Goal: Information Seeking & Learning: Compare options

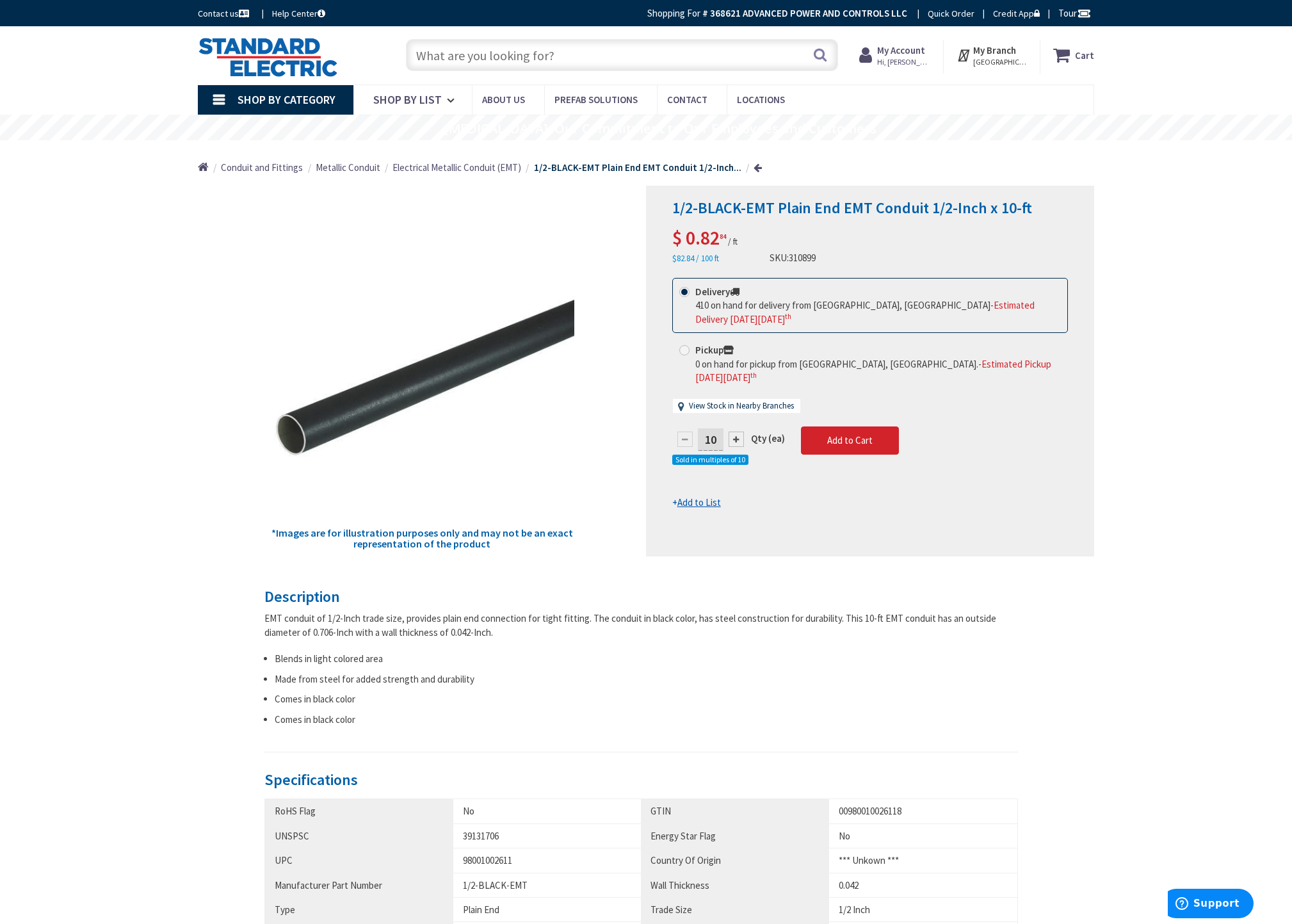
click at [541, 63] on input "text" at bounding box center [622, 55] width 432 height 32
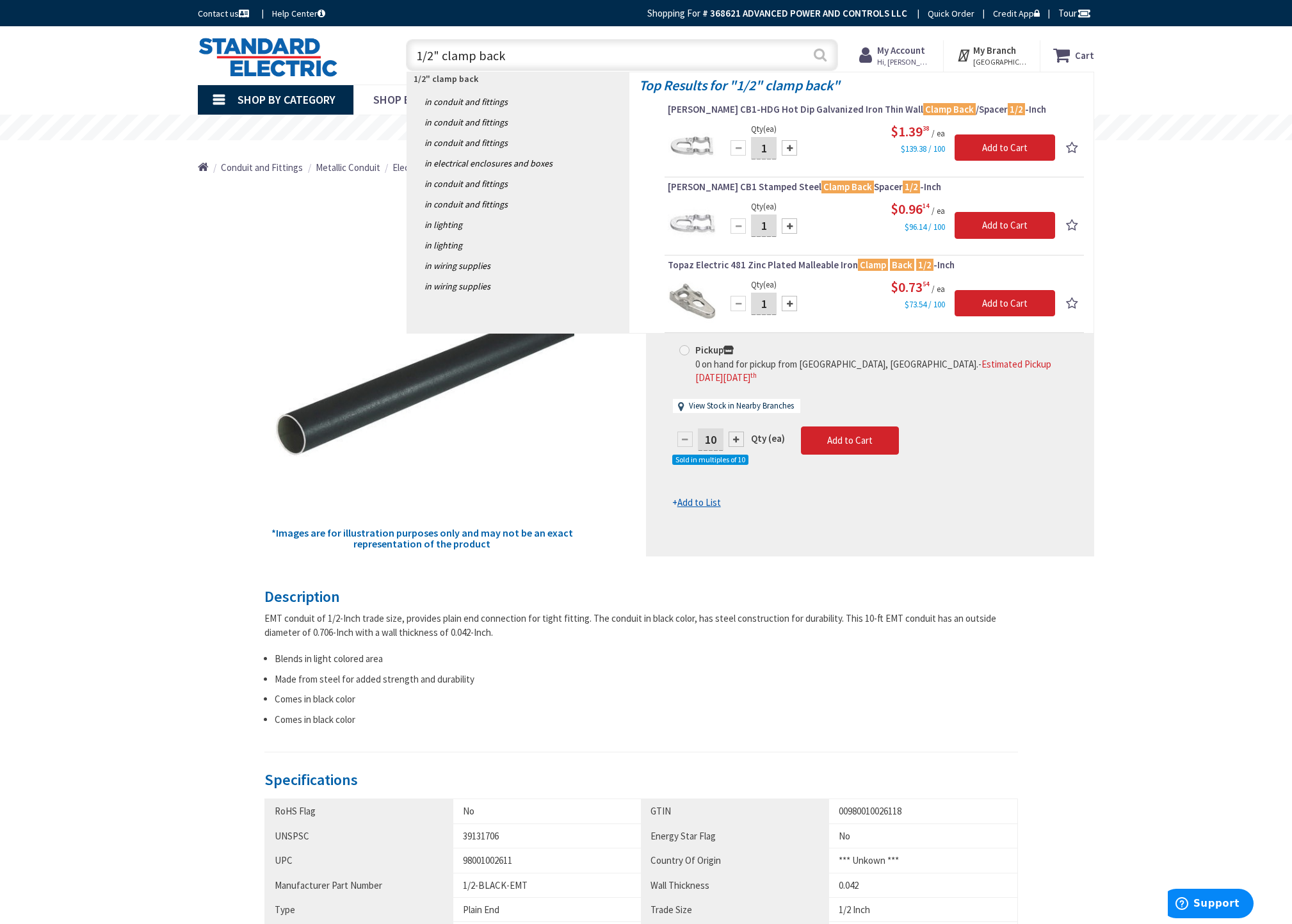
type input "1/2" clamp back"
click at [821, 55] on button "Search" at bounding box center [820, 54] width 17 height 28
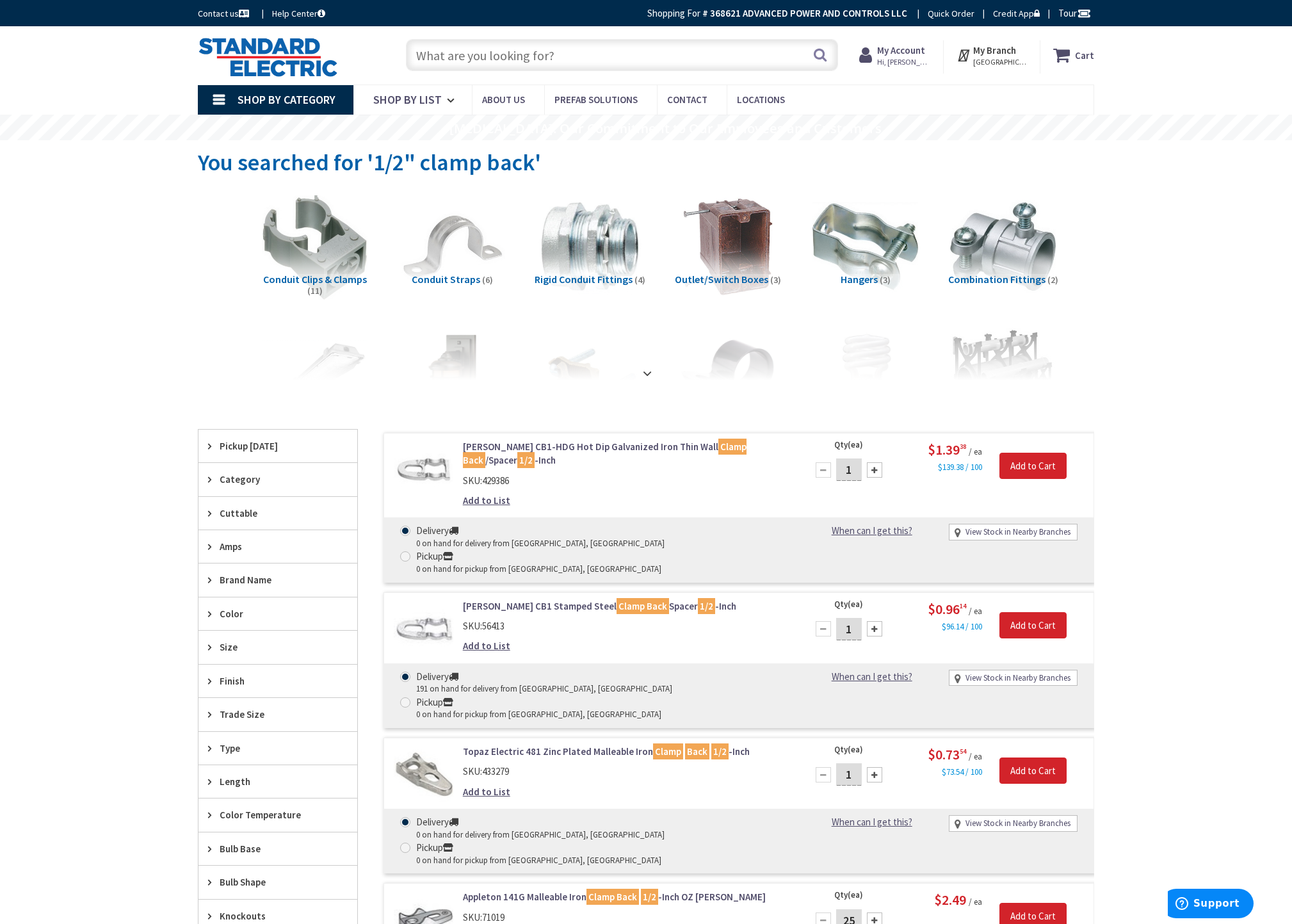
click at [538, 599] on link "Crouse-Hinds CB1 Stamped Steel Clamp Back Spacer 1/2 -Inch" at bounding box center [625, 606] width 326 height 13
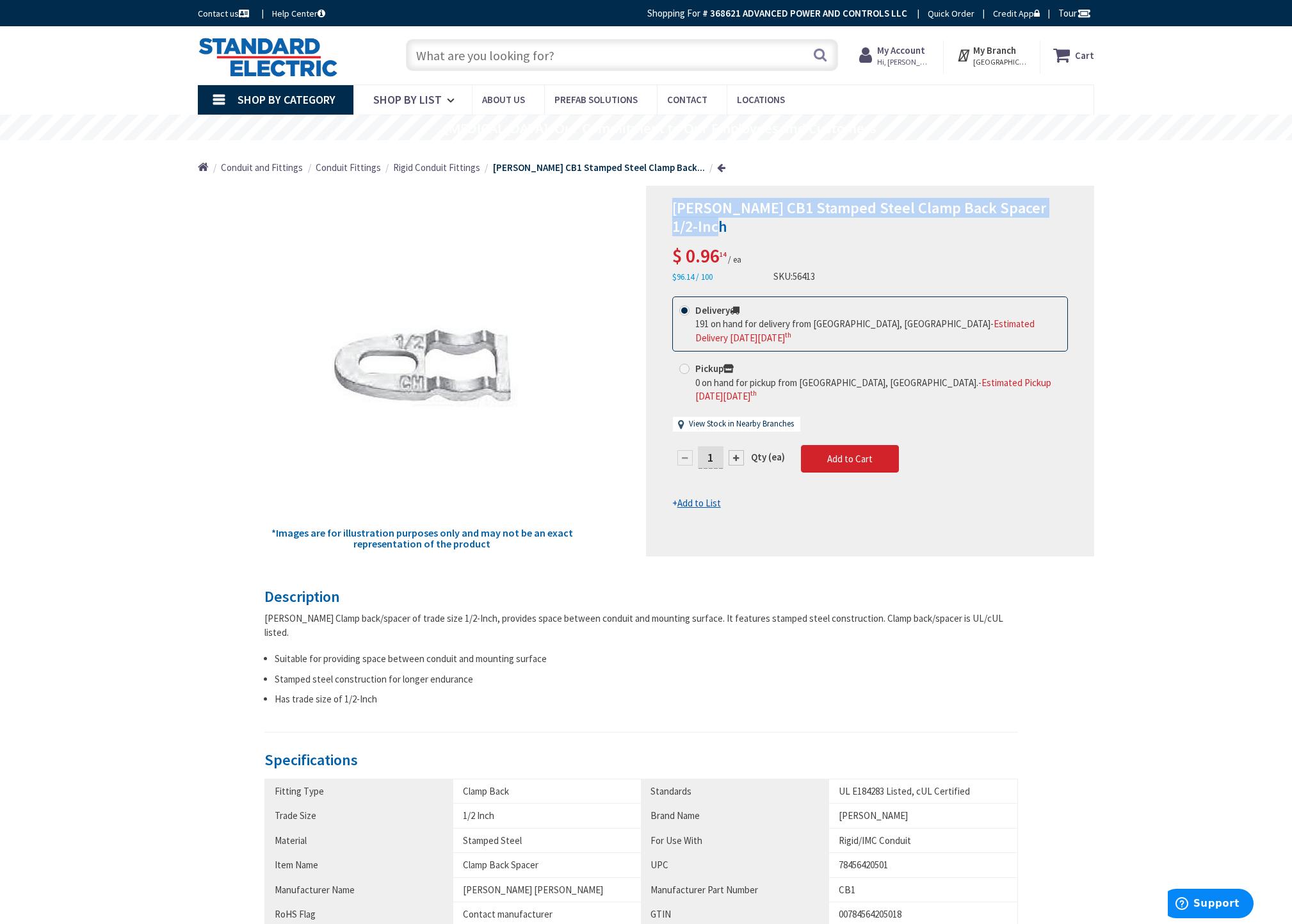
drag, startPoint x: 671, startPoint y: 207, endPoint x: 990, endPoint y: 230, distance: 319.8
click at [990, 230] on h1 "[PERSON_NAME] CB1 Stamped Steel Clamp Back Spacer 1/2-Inch" at bounding box center [869, 218] width 396 height 37
copy span "[PERSON_NAME] CB1 Stamped Steel Clamp Back Spacer 1/2-Inch"
click at [555, 56] on input "text" at bounding box center [622, 55] width 432 height 32
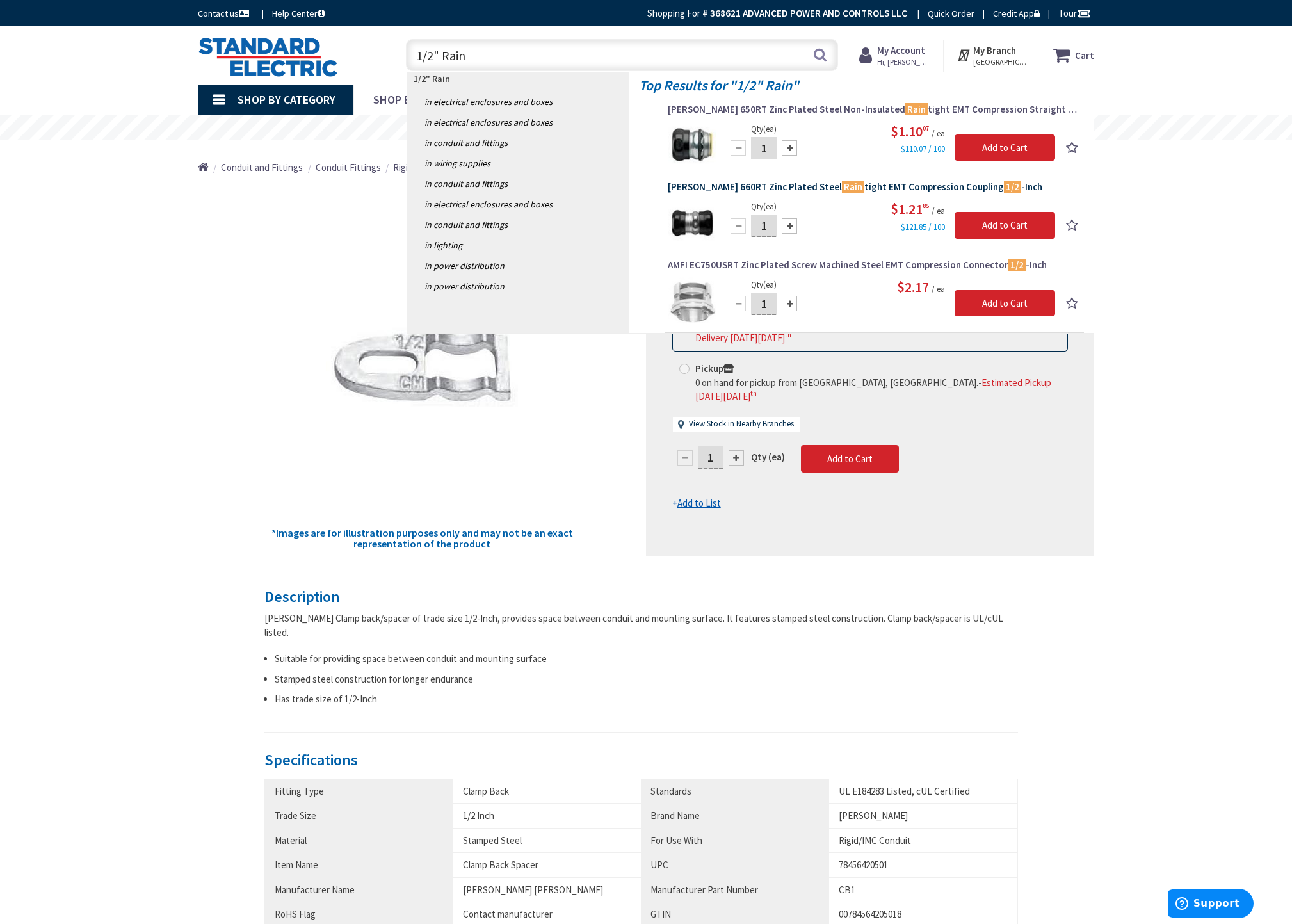
type input "1/2" Rain"
click at [753, 182] on span "Crouse-Hinds 660RT Zinc Plated Steel Rain tight EMT Compression Coupling 1/2 -I…" at bounding box center [874, 187] width 413 height 13
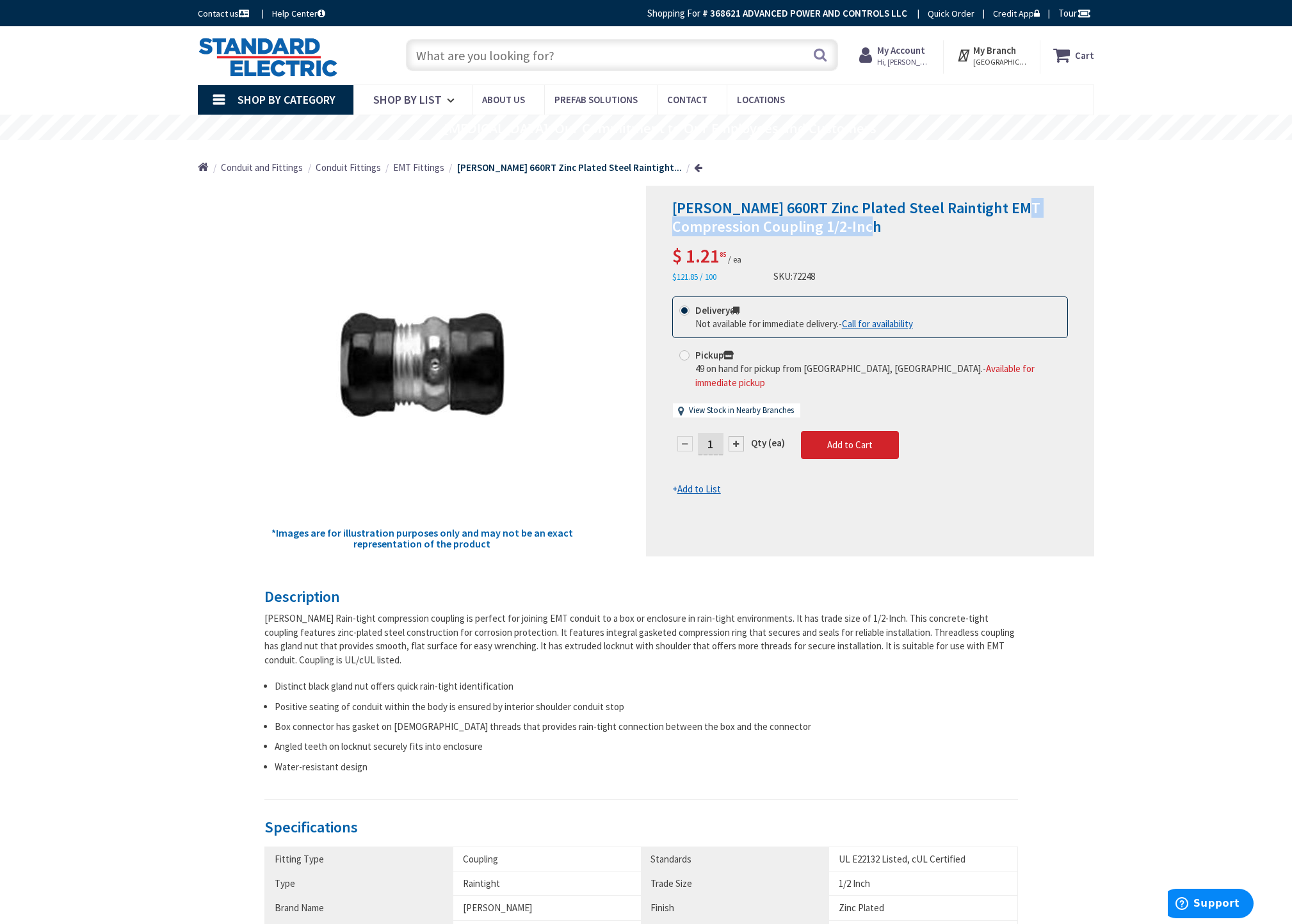
drag, startPoint x: 1012, startPoint y: 208, endPoint x: 894, endPoint y: 222, distance: 118.8
click at [894, 222] on h1 "Crouse-Hinds 660RT Zinc Plated Steel Raintight EMT Compression Coupling 1/2-Inch" at bounding box center [869, 218] width 396 height 37
drag, startPoint x: 890, startPoint y: 228, endPoint x: 916, endPoint y: 206, distance: 34.1
click at [916, 206] on h1 "Crouse-Hinds 660RT Zinc Plated Steel Raintight EMT Compression Coupling 1/2-Inch" at bounding box center [869, 218] width 396 height 37
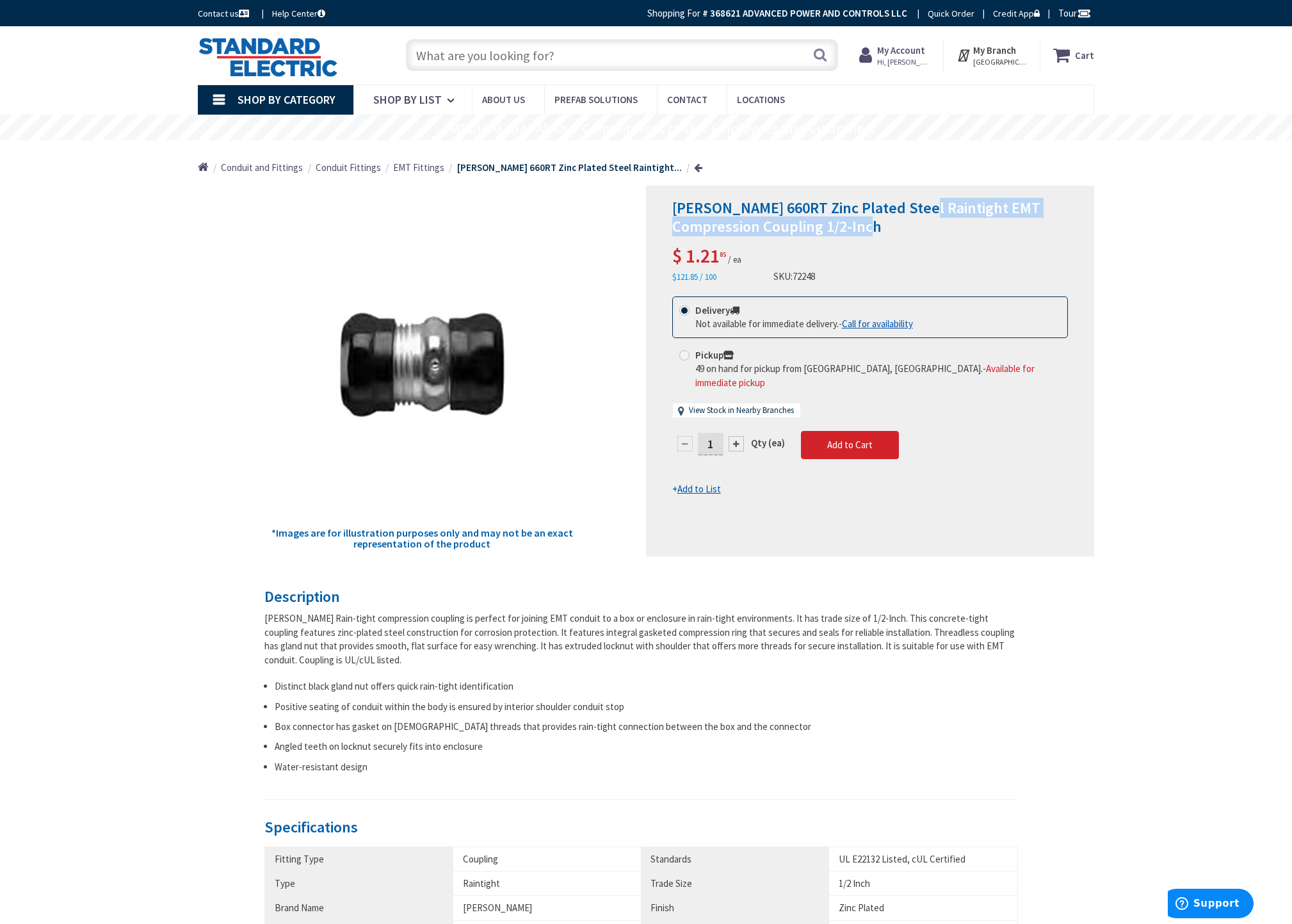
copy span "Raintight EMT Compression Coupling 1/2-Inch"
click at [527, 56] on input "text" at bounding box center [622, 55] width 432 height 32
paste input "Raintight EMT Compression Coupling 1/2-Inch"
type input "Raintight EMT Compression Coupling 1/2-Inch"
click at [826, 59] on button "Search" at bounding box center [820, 54] width 17 height 28
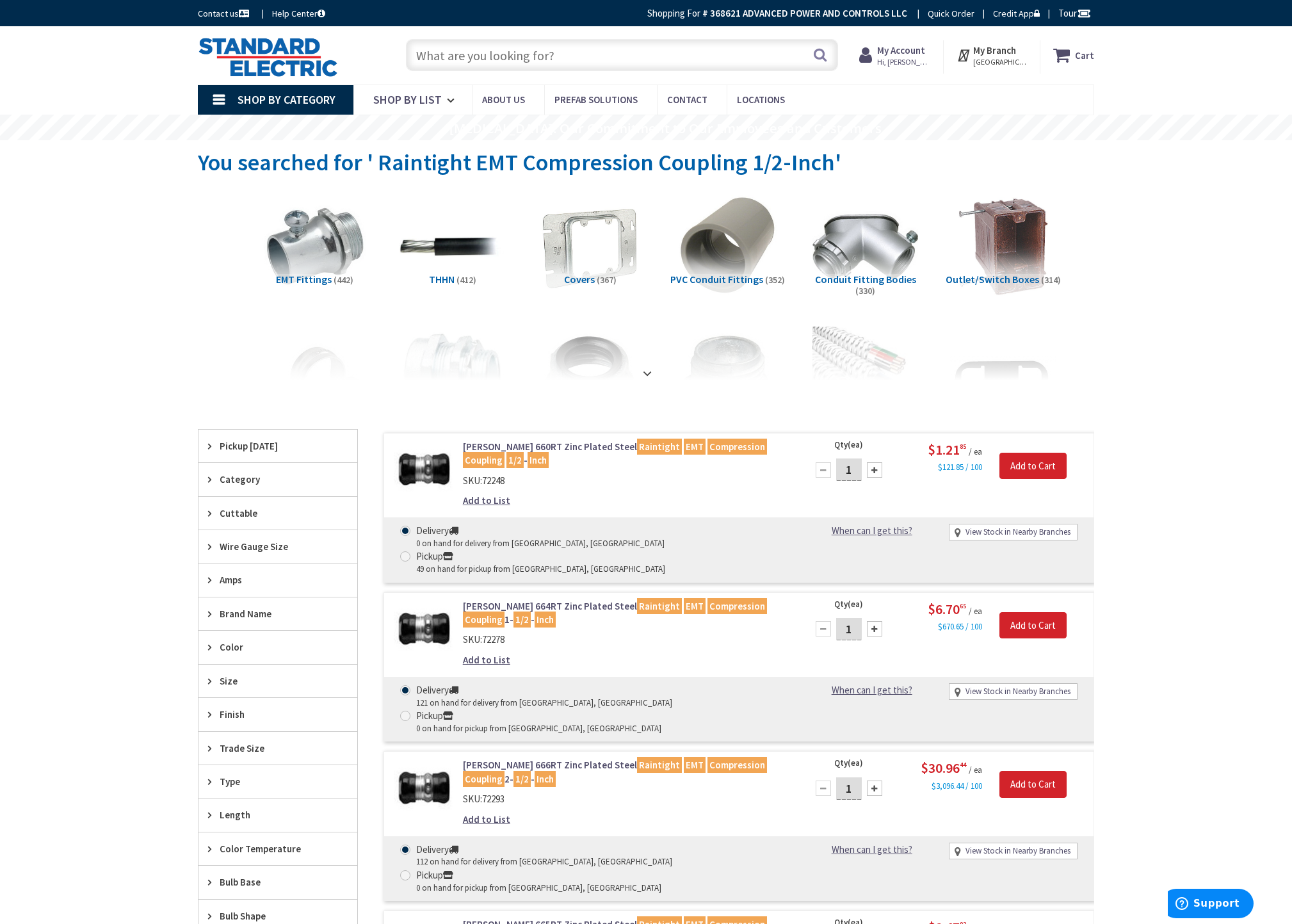
click at [546, 48] on input "text" at bounding box center [622, 55] width 432 height 32
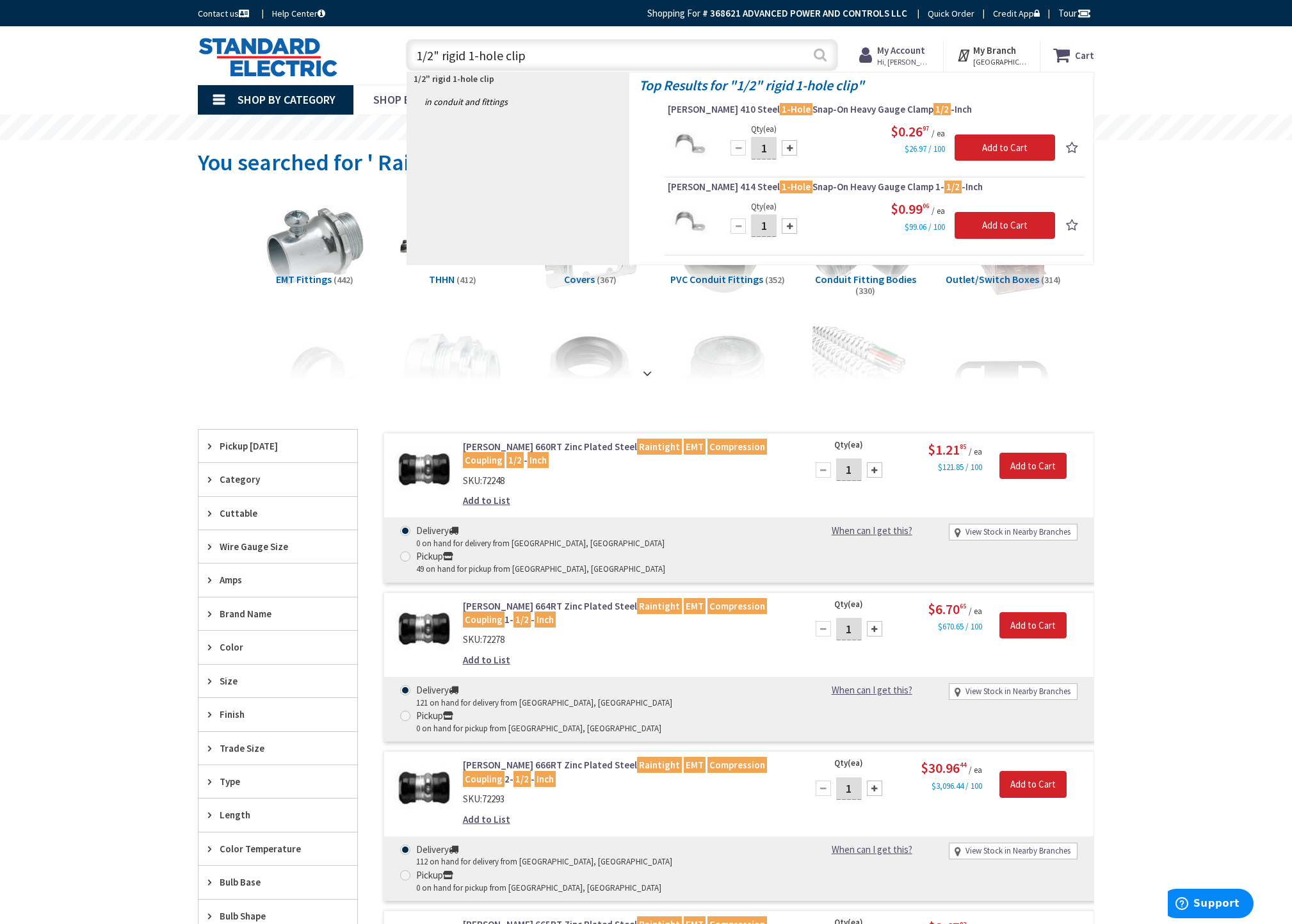
type input "1/2" rigid 1-hole clip"
click at [822, 51] on button "Search" at bounding box center [820, 54] width 17 height 28
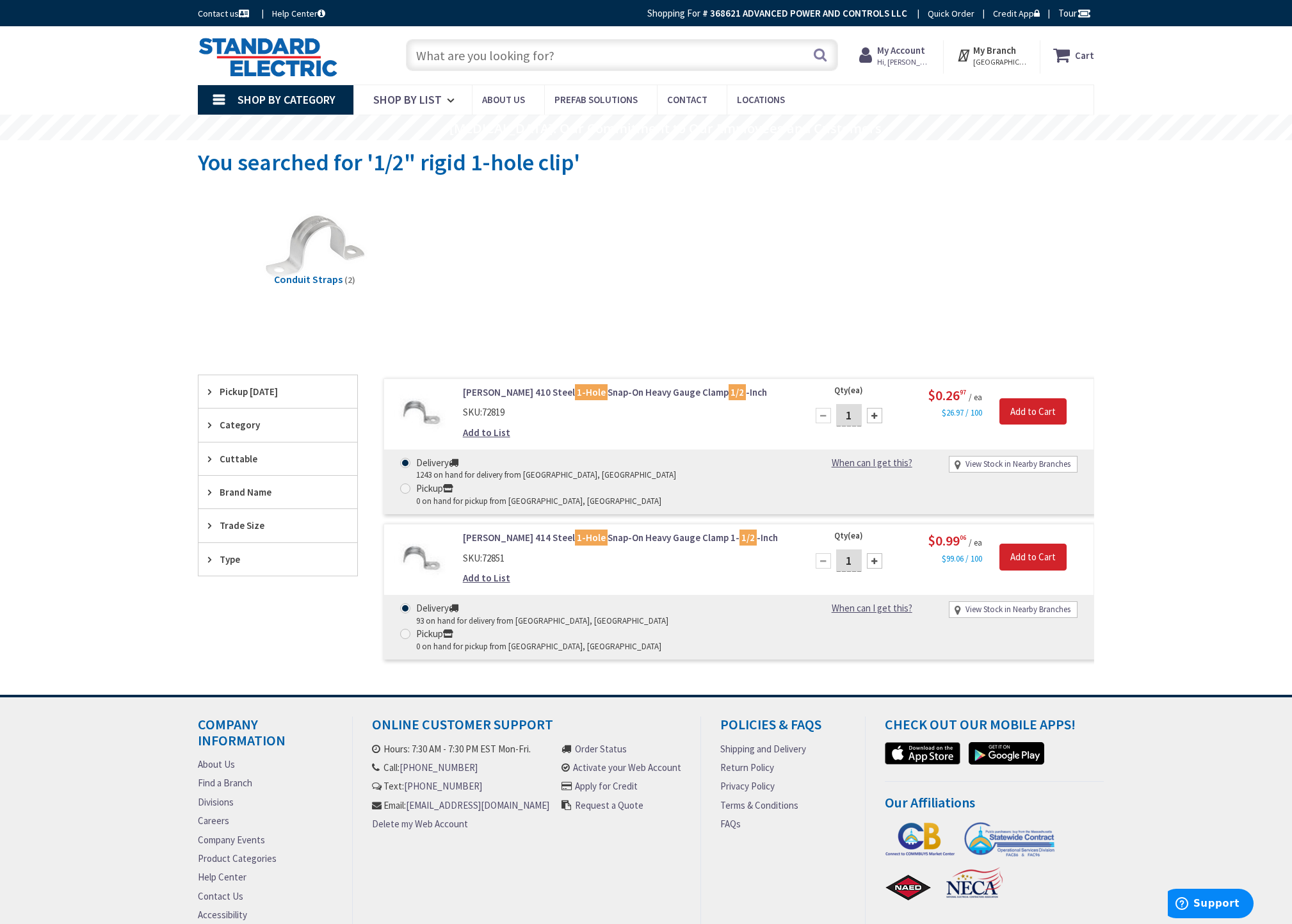
click at [664, 389] on link "Crouse-Hinds 410 Steel 1-Hole Snap-On Heavy Gauge Clamp 1/2 -Inch" at bounding box center [625, 392] width 326 height 13
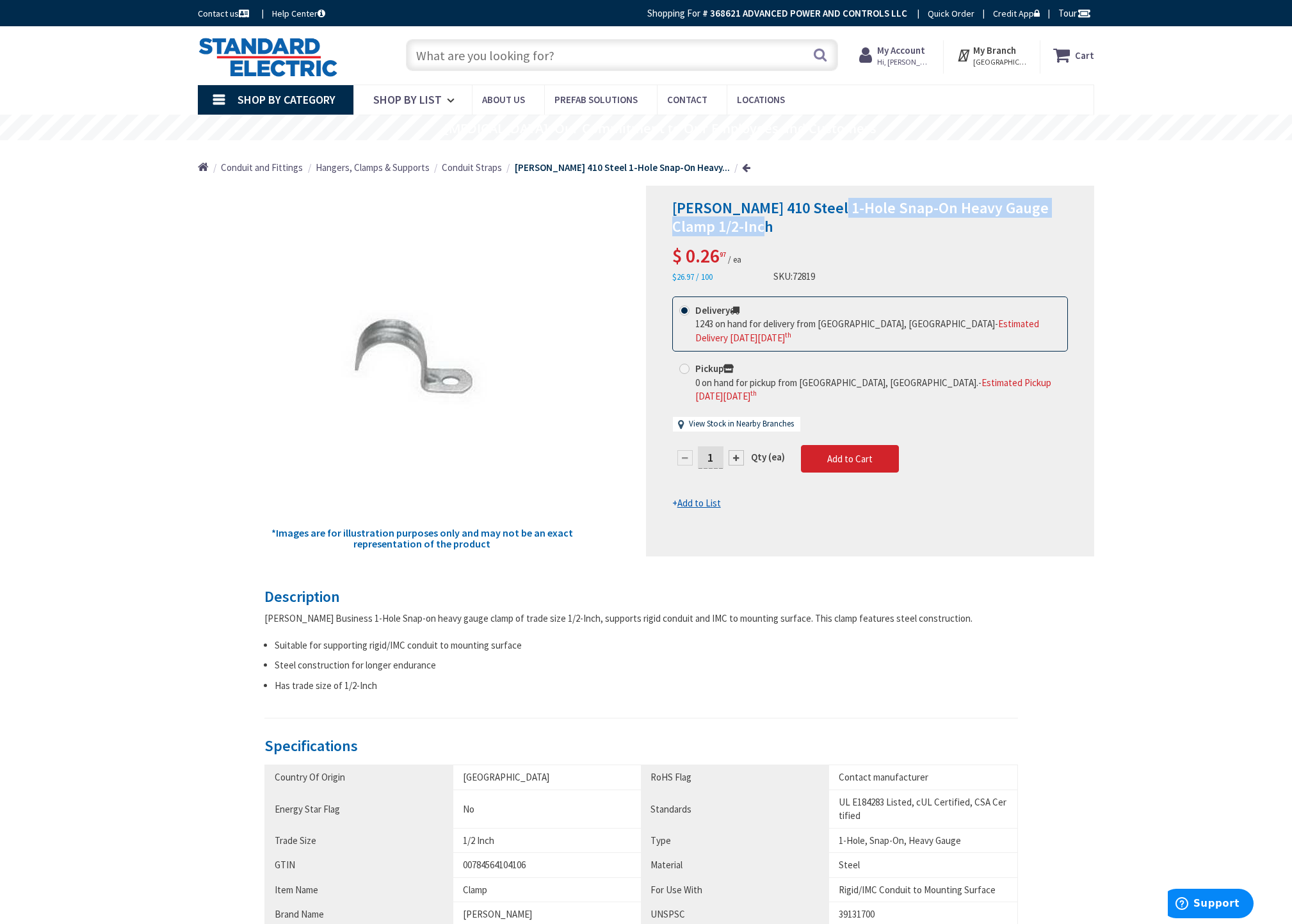
drag, startPoint x: 829, startPoint y: 208, endPoint x: 999, endPoint y: 235, distance: 172.1
click at [999, 235] on h1 "Crouse-Hinds 410 Steel 1-Hole Snap-On Heavy Gauge Clamp 1/2-Inch" at bounding box center [869, 218] width 396 height 37
copy span "1-Hole Snap-On Heavy Gauge Clamp 1/2-Inch"
click at [535, 54] on input "text" at bounding box center [622, 55] width 432 height 32
paste input "1-Hole Snap-On Heavy Gauge Clamp 1/2-Inch"
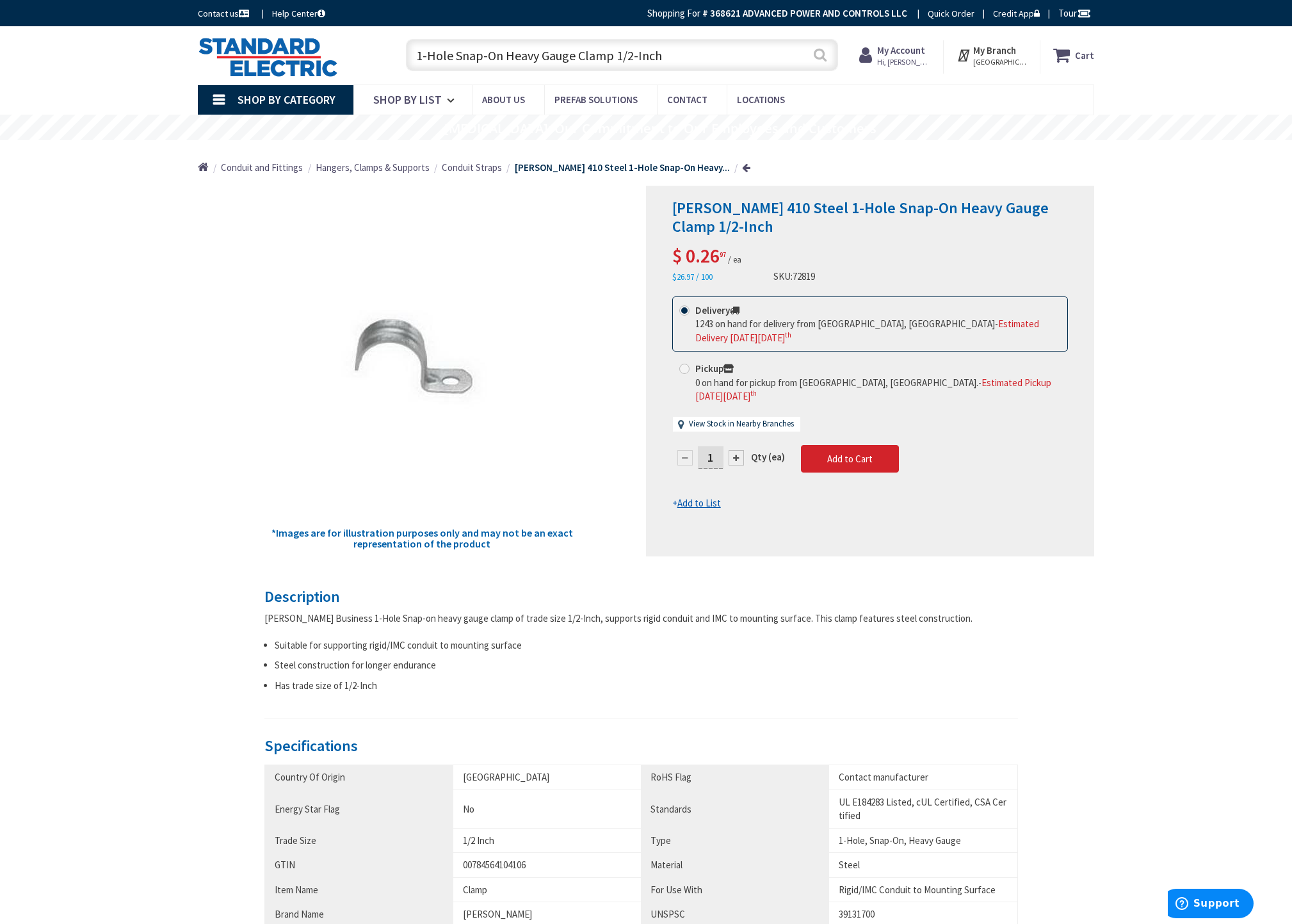
type input "1-Hole Snap-On Heavy Gauge Clamp 1/2-Inch"
click at [816, 60] on button "Search" at bounding box center [820, 54] width 17 height 28
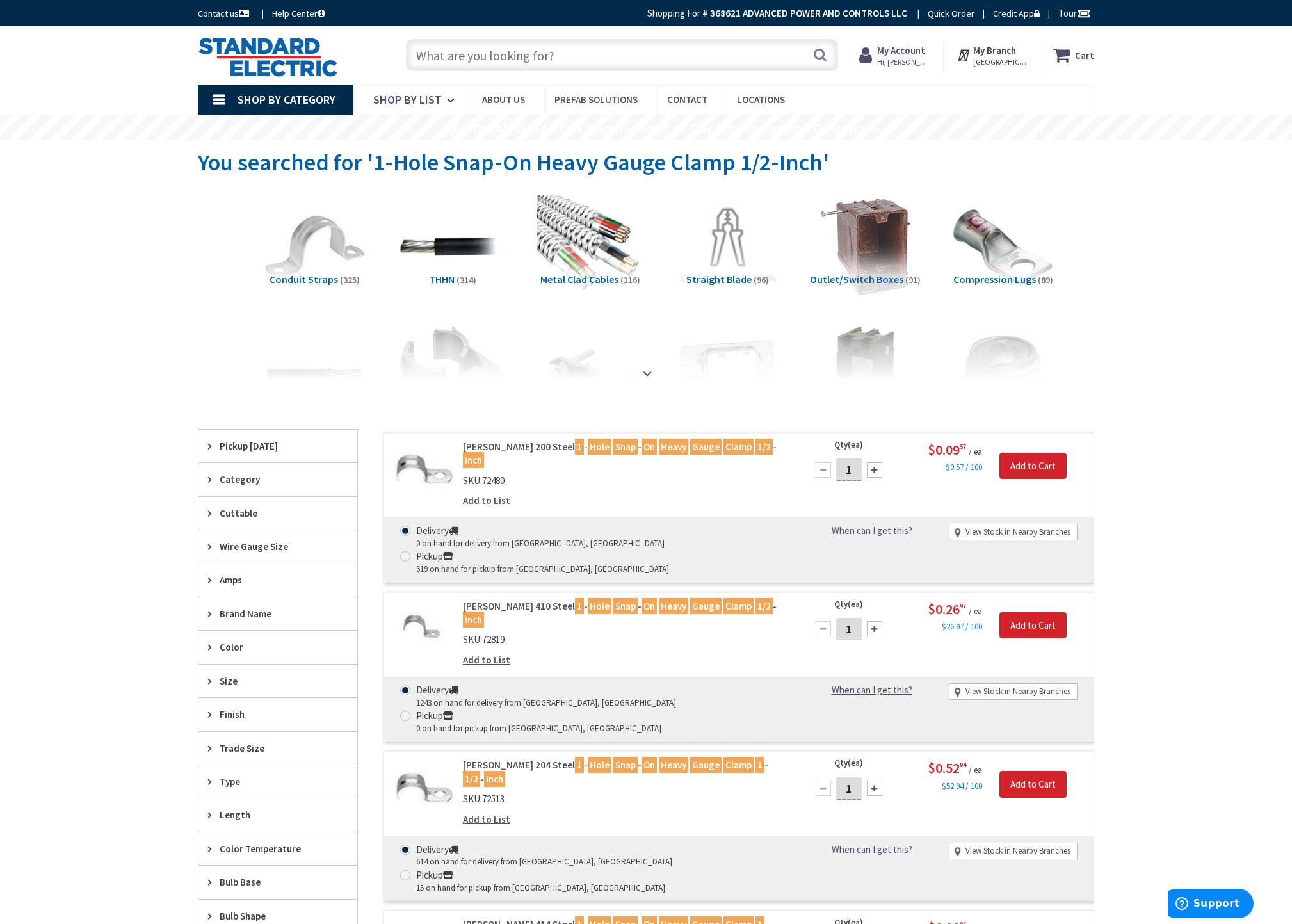
click at [440, 59] on input "text" at bounding box center [622, 55] width 432 height 32
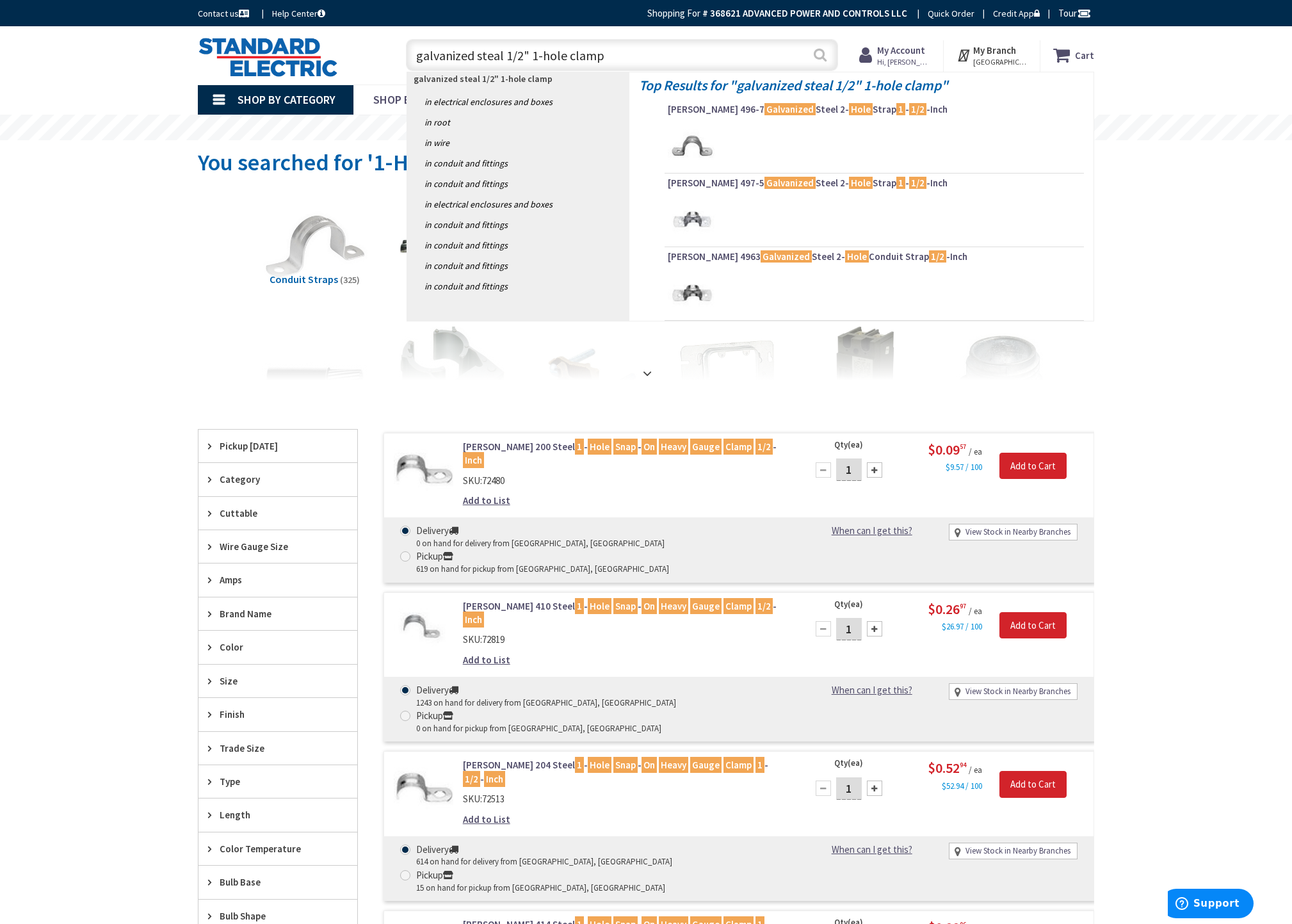
type input "galvanized steal 1/2" 1-hole clamp"
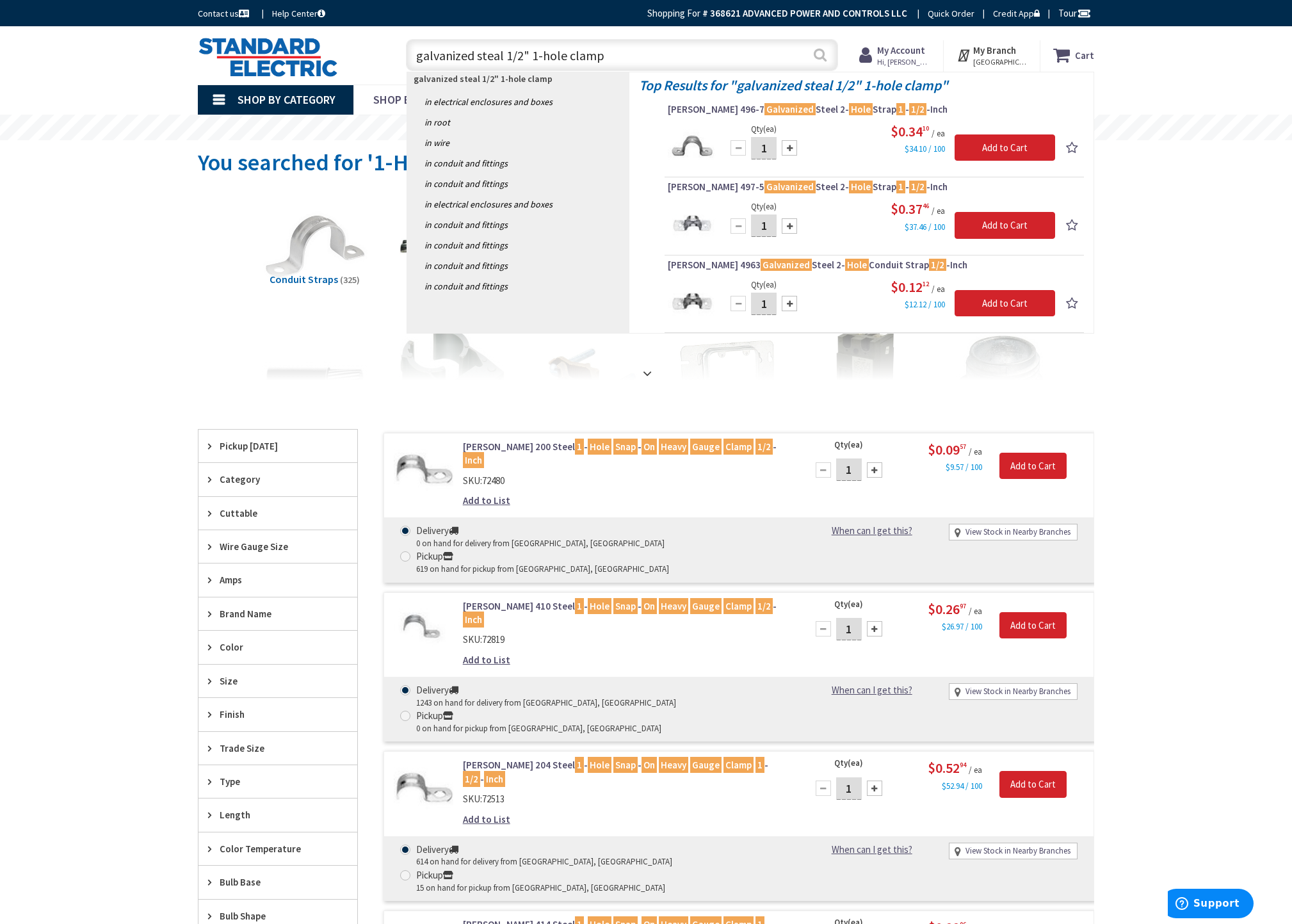
click at [822, 53] on button "Search" at bounding box center [820, 54] width 17 height 28
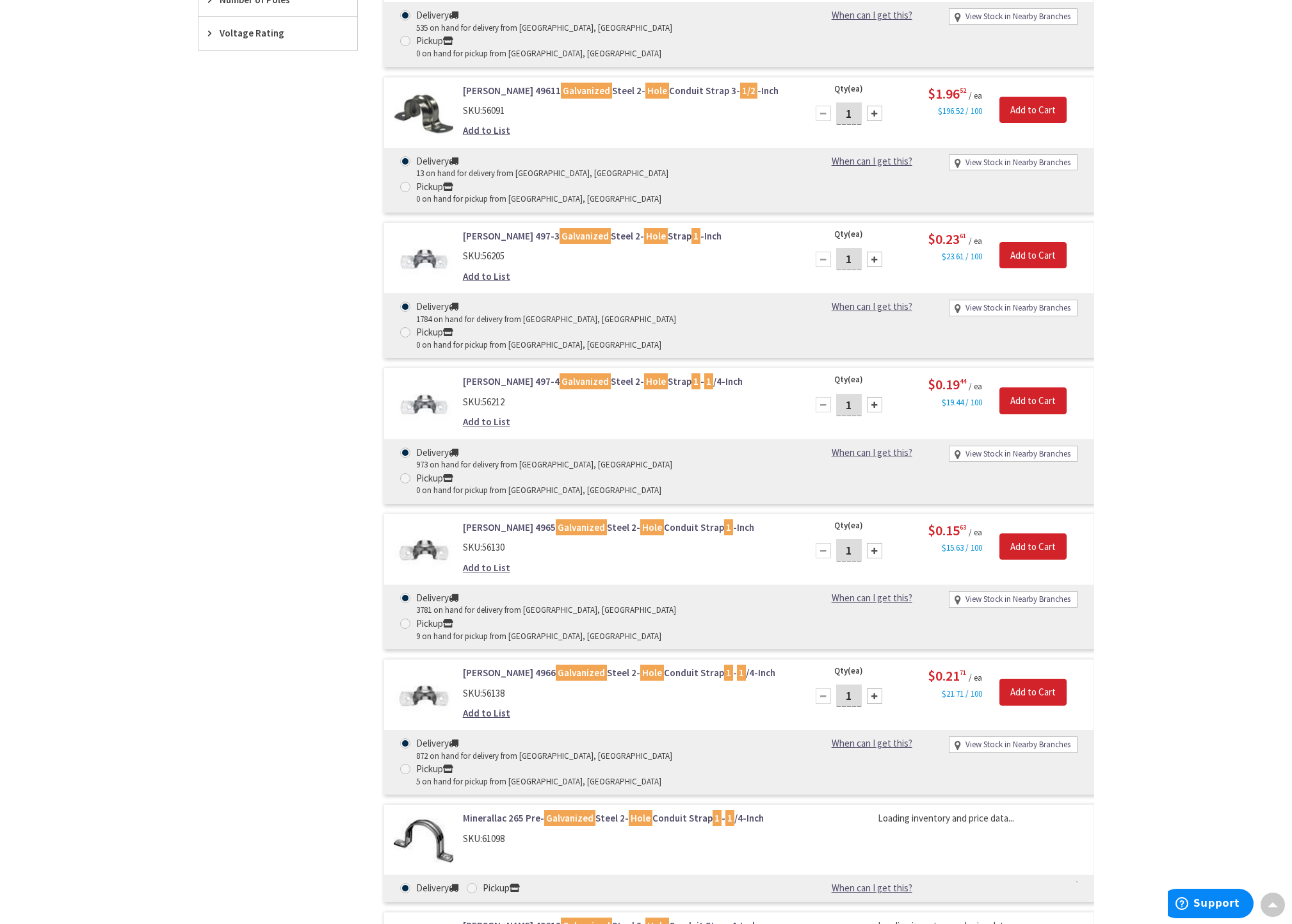
scroll to position [1281, 0]
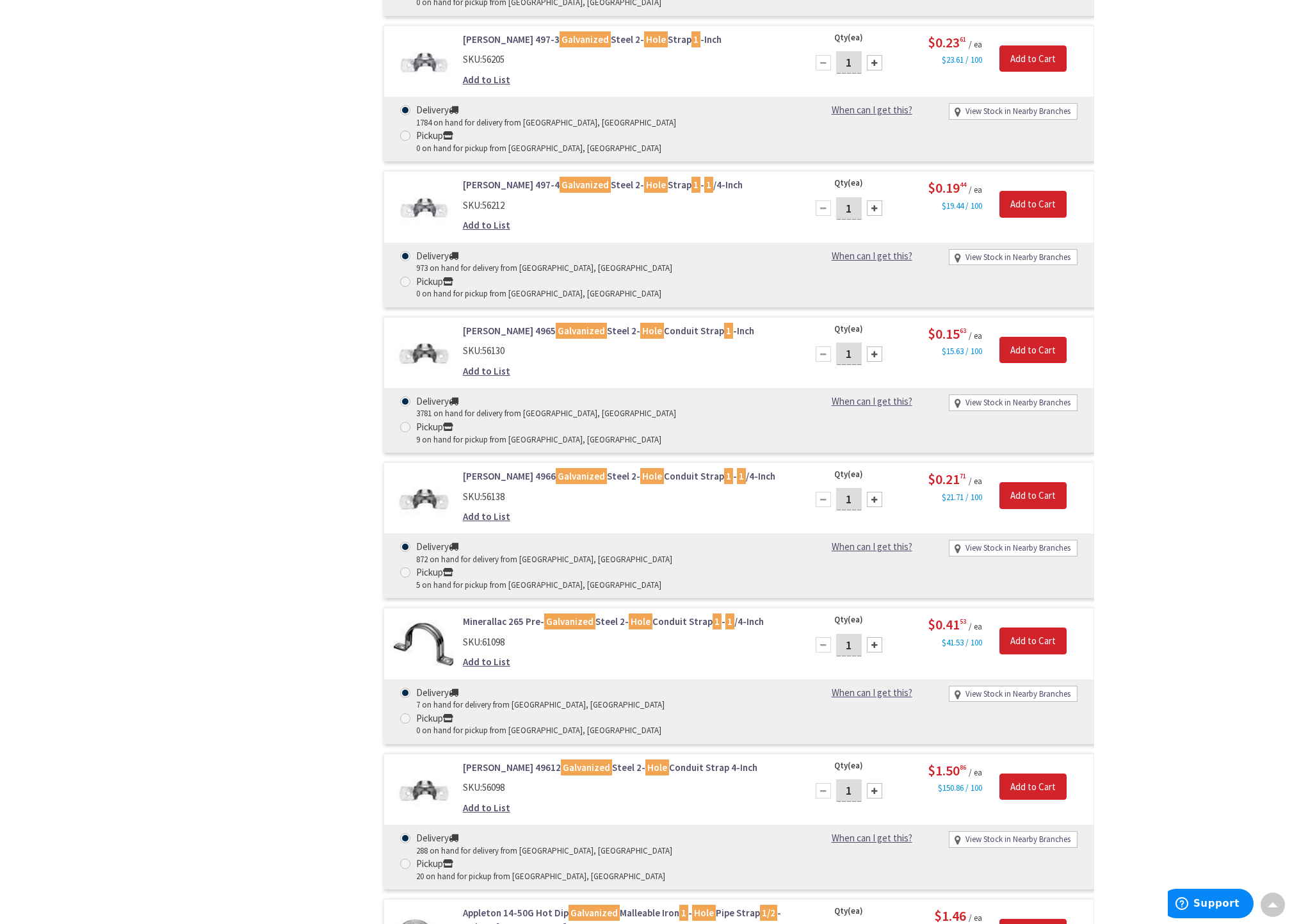
click at [517, 906] on link "Appleton 14-50G Hot Dip Galvanized Malleable Iron 1 - Hole Pipe Strap 1/2 -Inch…" at bounding box center [625, 919] width 326 height 28
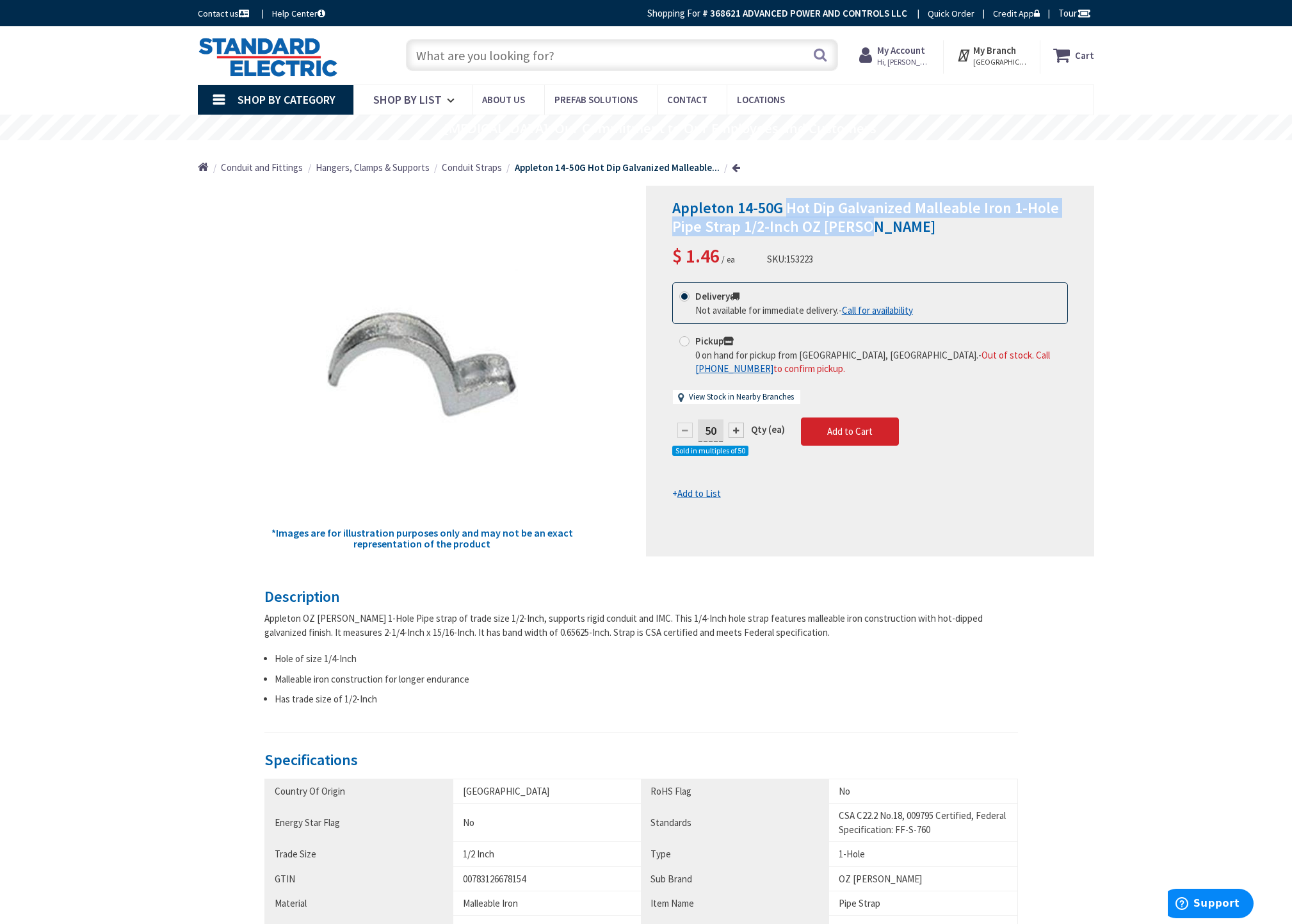
drag, startPoint x: 789, startPoint y: 206, endPoint x: 1047, endPoint y: 223, distance: 258.6
click at [1047, 223] on h1 "Appleton 14-50G Hot Dip Galvanized Malleable Iron 1-Hole Pipe Strap 1/2-Inch OZ…" at bounding box center [869, 218] width 396 height 37
click at [802, 229] on span "Appleton 14-50G Hot Dip Galvanized Malleable Iron 1-Hole Pipe Strap 1/2-Inch OZ…" at bounding box center [865, 217] width 387 height 38
drag, startPoint x: 800, startPoint y: 228, endPoint x: 786, endPoint y: 208, distance: 24.4
click at [786, 208] on span "Appleton 14-50G Hot Dip Galvanized Malleable Iron 1-Hole Pipe Strap 1/2-Inch OZ…" at bounding box center [865, 217] width 387 height 38
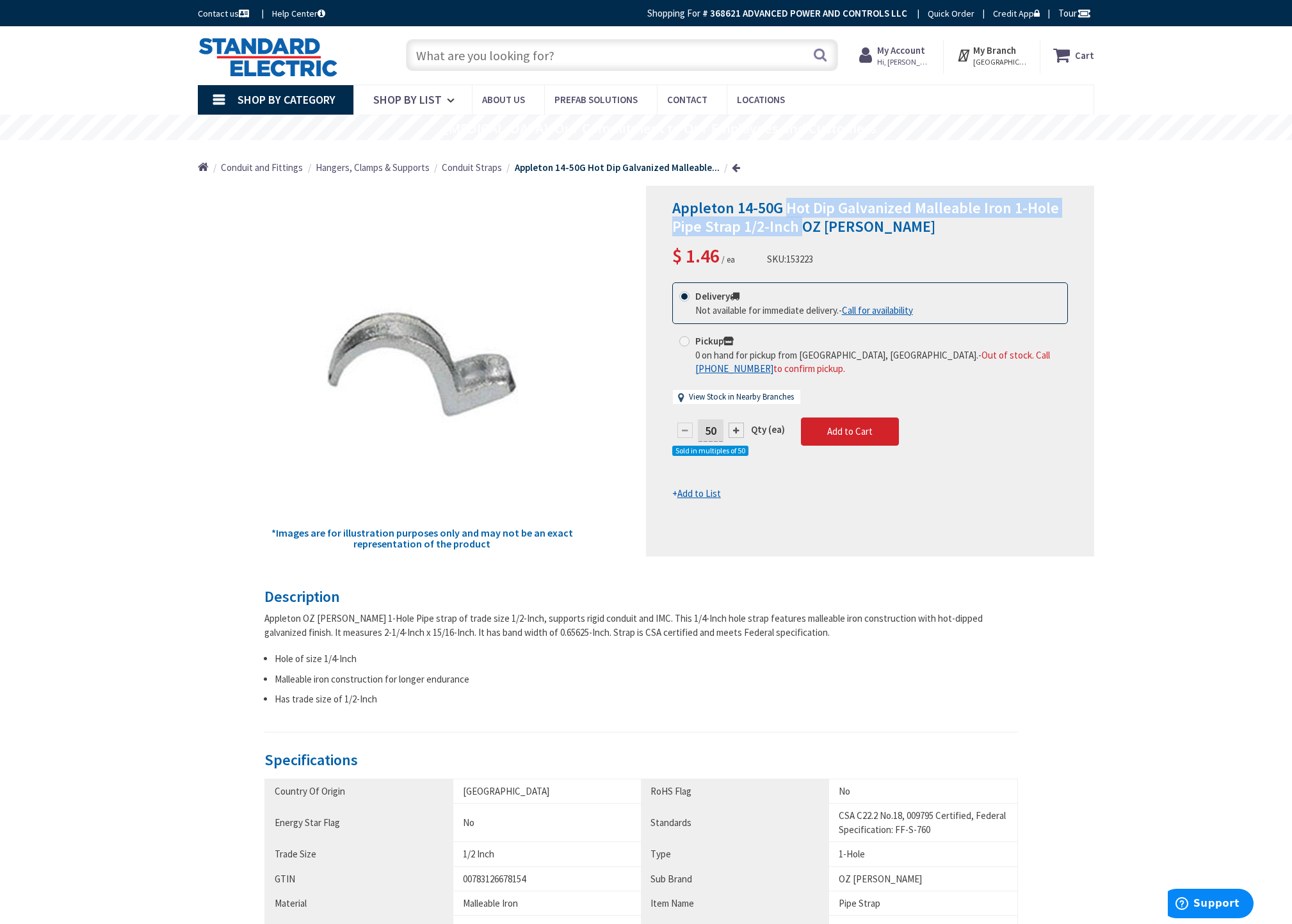
copy span "Hot Dip Galvanized Malleable Iron 1-Hole Pipe Strap 1/2-Inch"
click at [505, 62] on input "text" at bounding box center [622, 55] width 432 height 32
paste input "Hot Dip Galvanized Malleable Iron 1-Hole Pipe Strap 1/2-Inch"
type input "Hot Dip Galvanized Malleable Iron 1-Hole Pipe Strap 1/2-Inch"
click at [820, 56] on button "Search" at bounding box center [820, 54] width 17 height 28
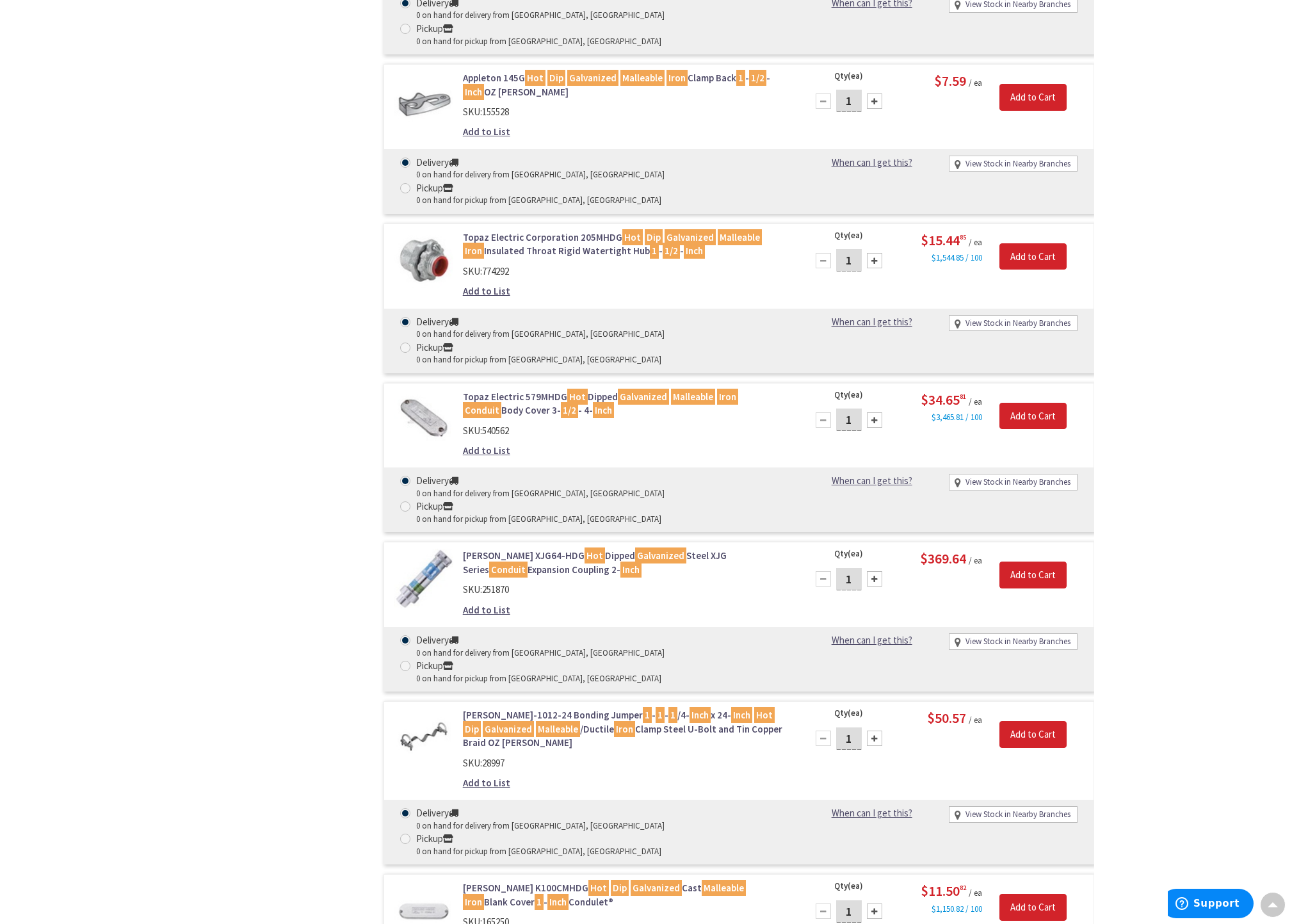
scroll to position [1793, 0]
